Goal: Information Seeking & Learning: Learn about a topic

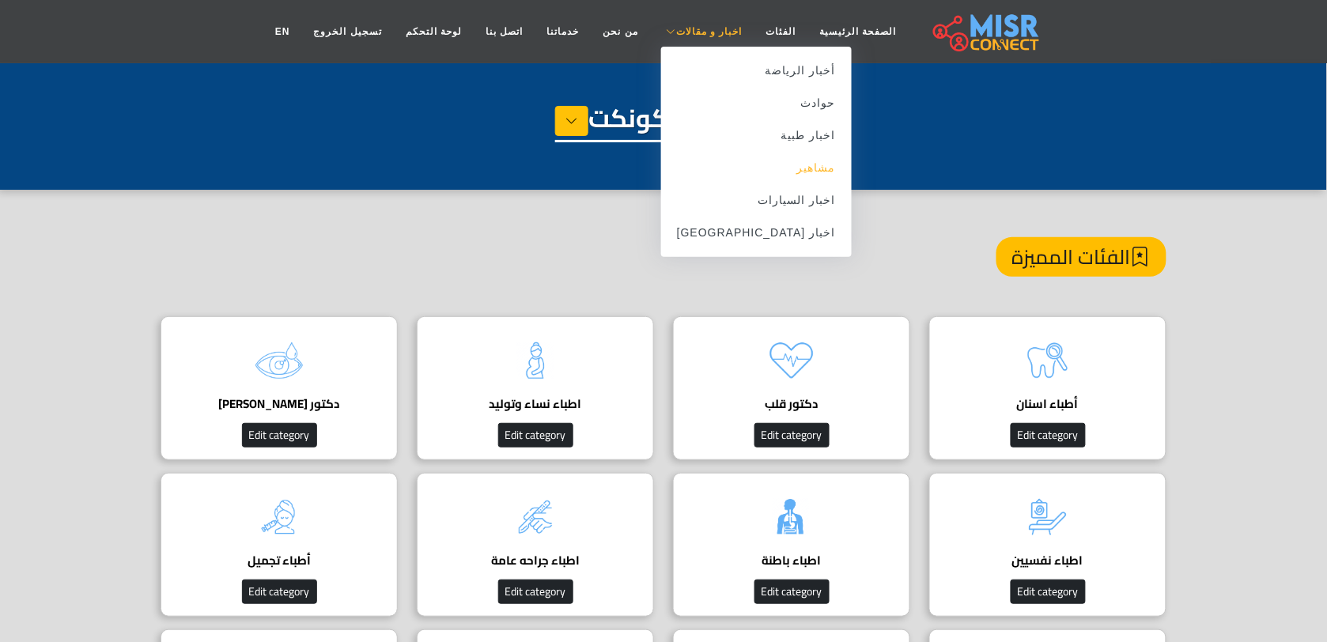
click at [752, 172] on link "مشاهير" at bounding box center [756, 168] width 191 height 32
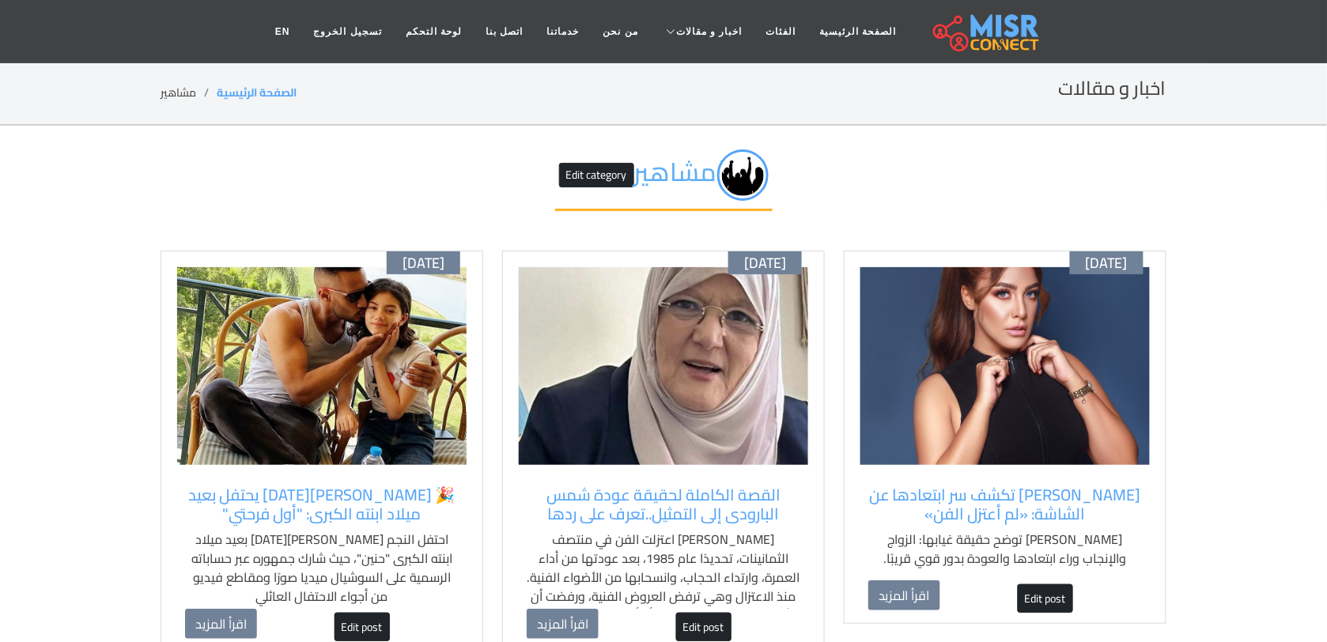
click at [1058, 354] on img at bounding box center [1004, 366] width 289 height 198
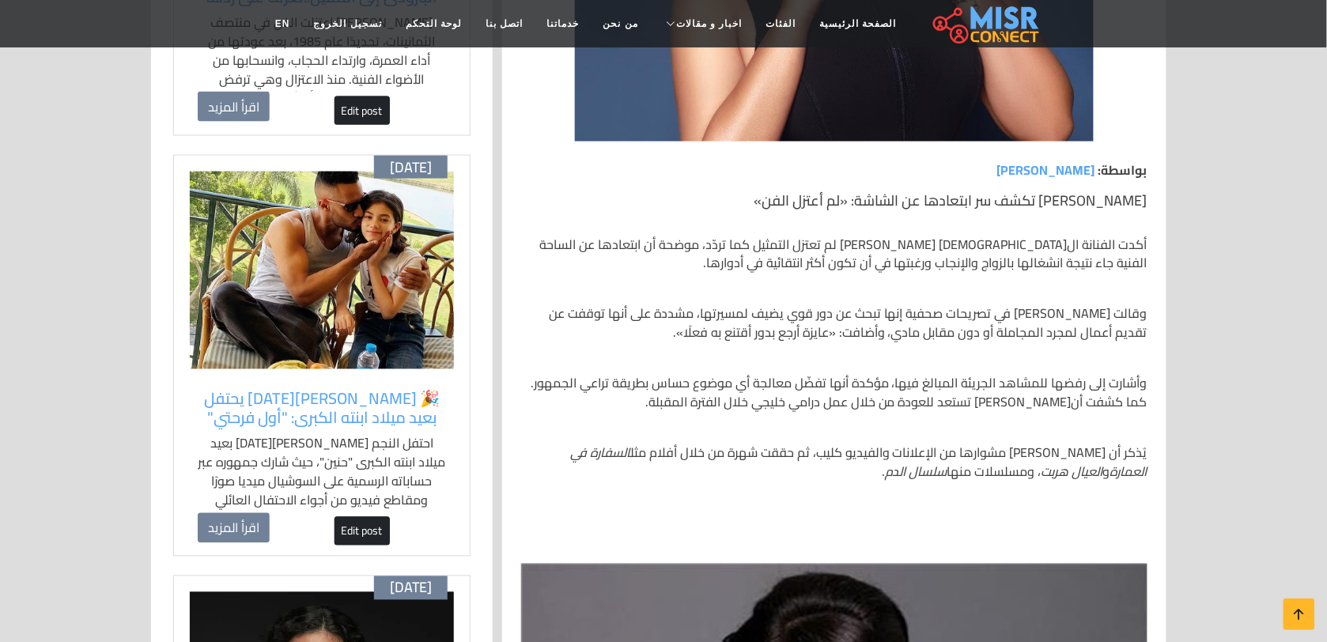
scroll to position [494, 0]
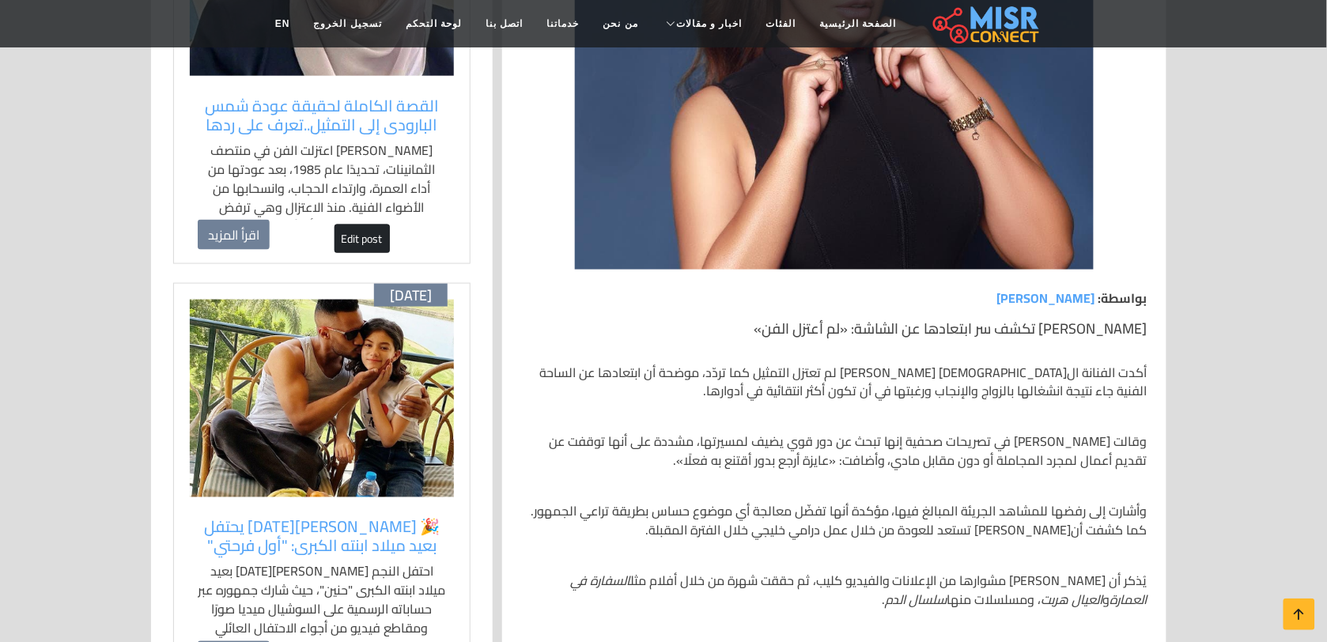
click at [1088, 324] on h1 "[PERSON_NAME] تكشف سر ابتعادها عن الشاشة: «لم أعتزل الفن»" at bounding box center [834, 328] width 626 height 17
copy h1 "ماهر"
